Goal: Information Seeking & Learning: Learn about a topic

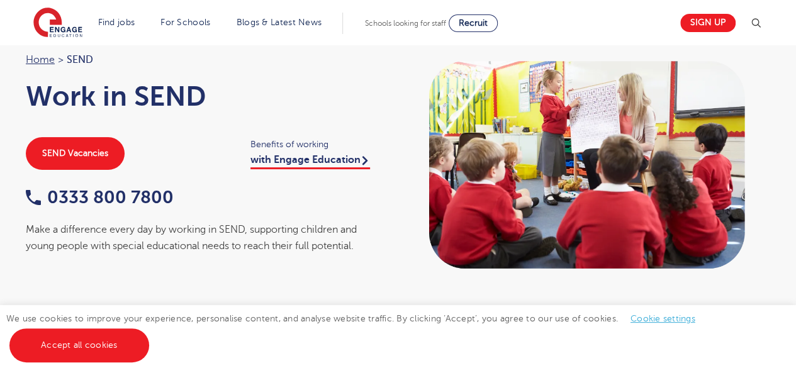
scroll to position [60, 0]
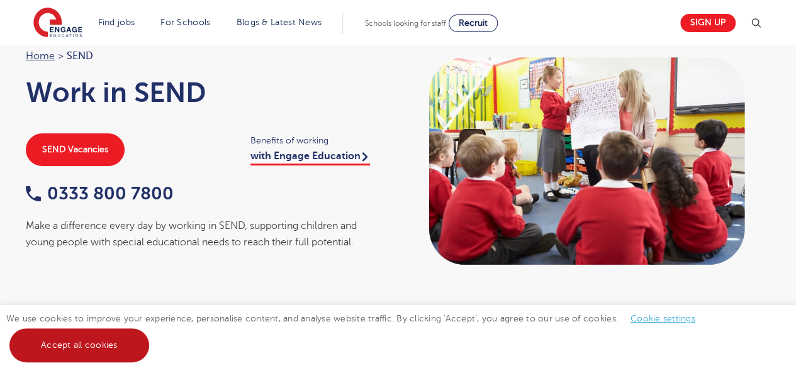
click at [118, 344] on link "Accept all cookies" at bounding box center [79, 345] width 140 height 34
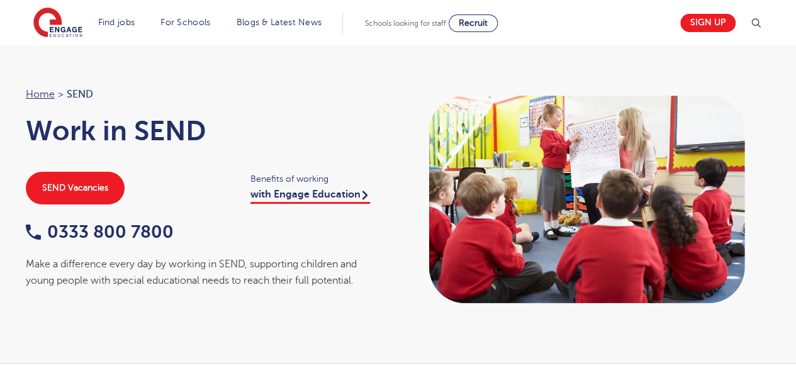
scroll to position [0, 0]
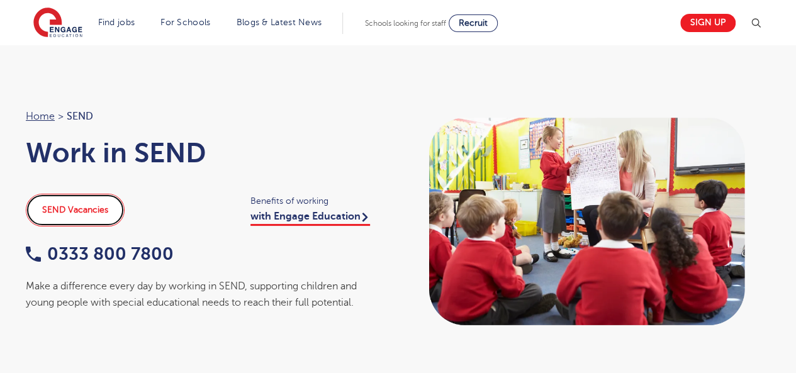
click at [60, 214] on link "SEND Vacancies" at bounding box center [75, 210] width 99 height 33
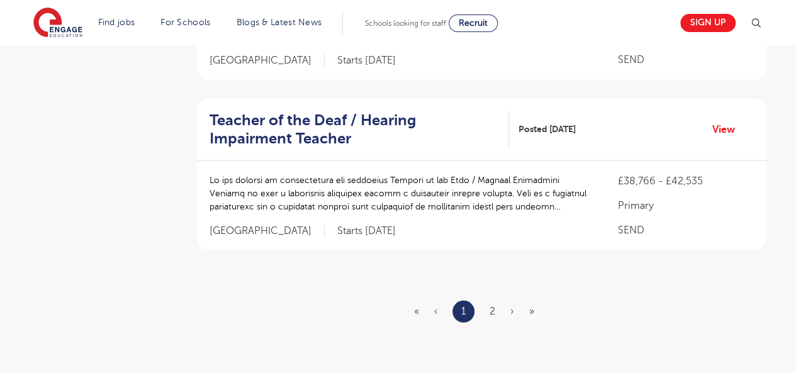
scroll to position [1536, 0]
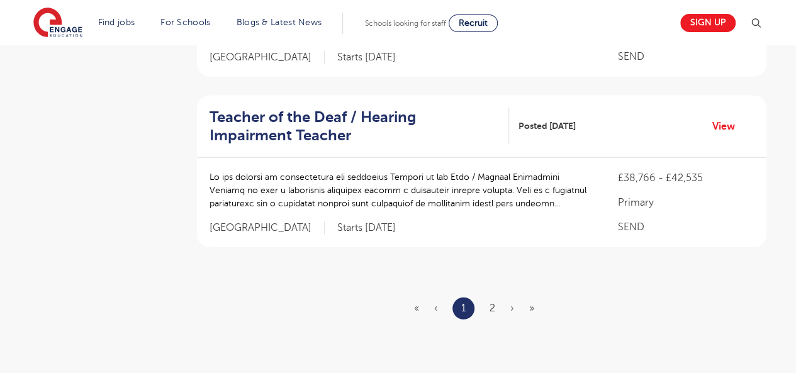
click at [489, 300] on li "2" at bounding box center [492, 308] width 6 height 16
click at [491, 303] on link "2" at bounding box center [492, 308] width 6 height 11
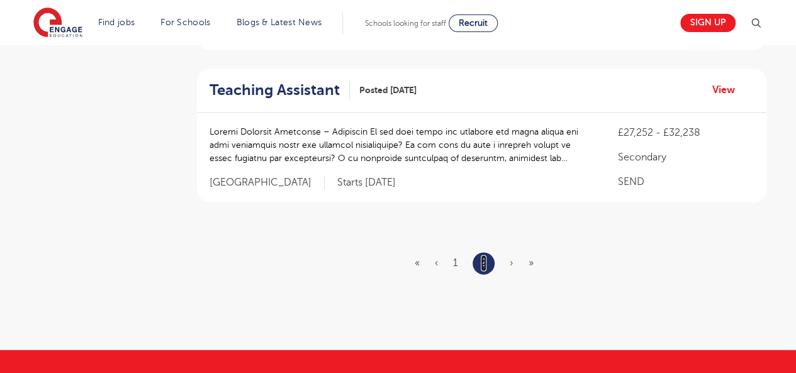
scroll to position [884, 0]
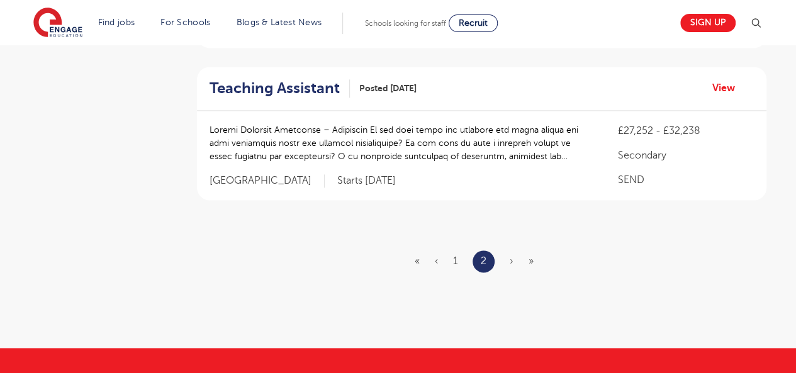
click at [452, 250] on ul "« ‹ 1 2 › »" at bounding box center [482, 261] width 134 height 22
click at [455, 255] on link "1" at bounding box center [455, 260] width 4 height 11
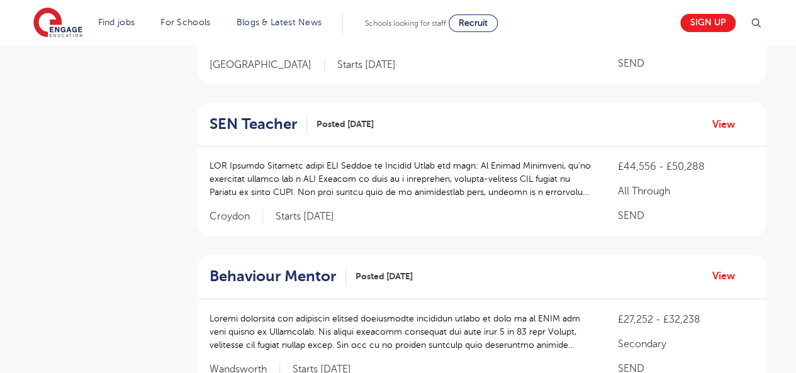
scroll to position [0, 0]
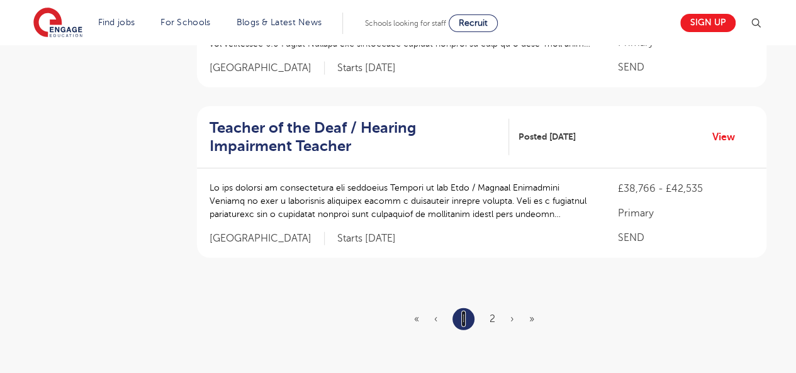
scroll to position [1528, 0]
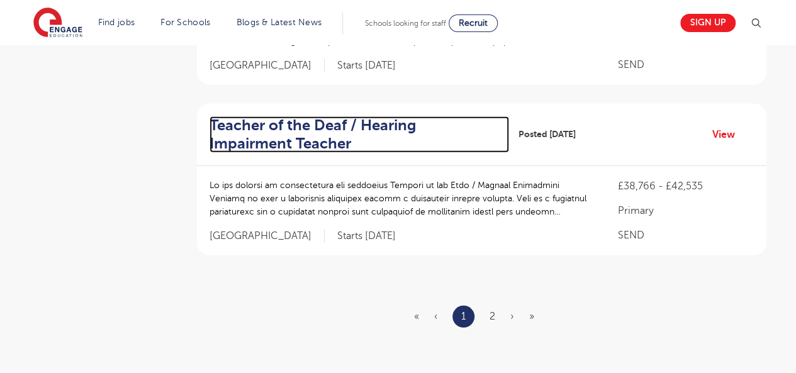
click at [333, 116] on h2 "Teacher of the Deaf / Hearing Impairment Teacher" at bounding box center [354, 134] width 290 height 36
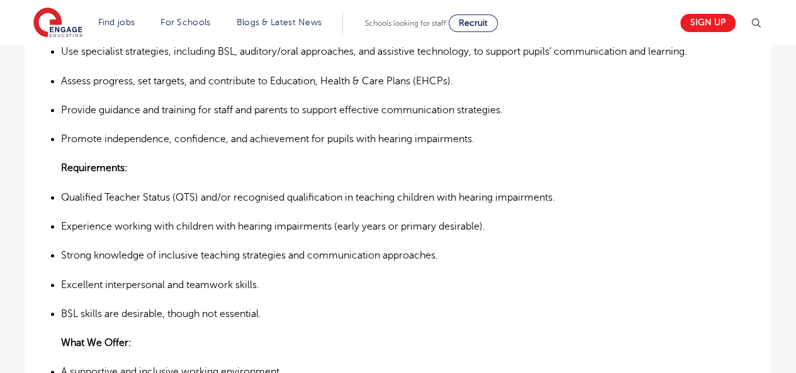
scroll to position [554, 0]
